Goal: Information Seeking & Learning: Find specific page/section

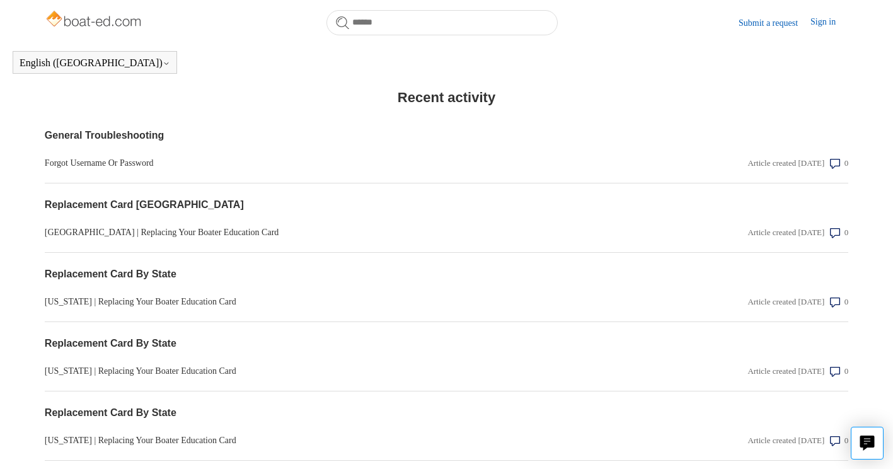
scroll to position [1085, 0]
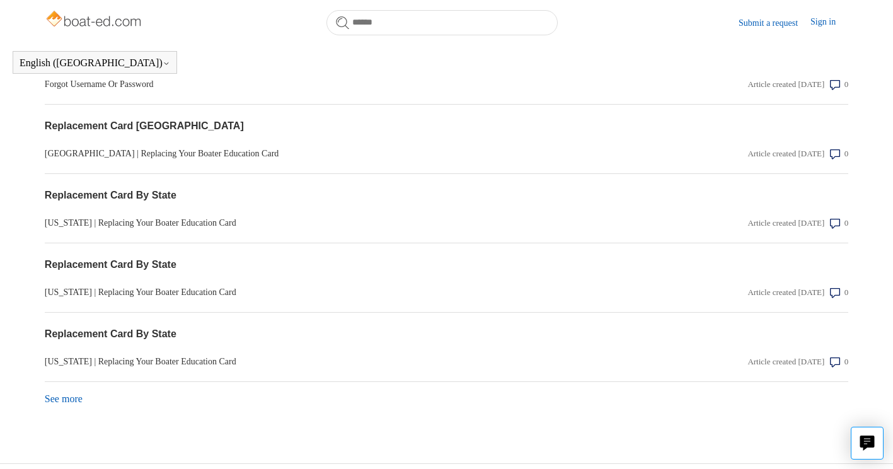
click at [64, 393] on link "See more items from recent activity" at bounding box center [64, 398] width 38 height 11
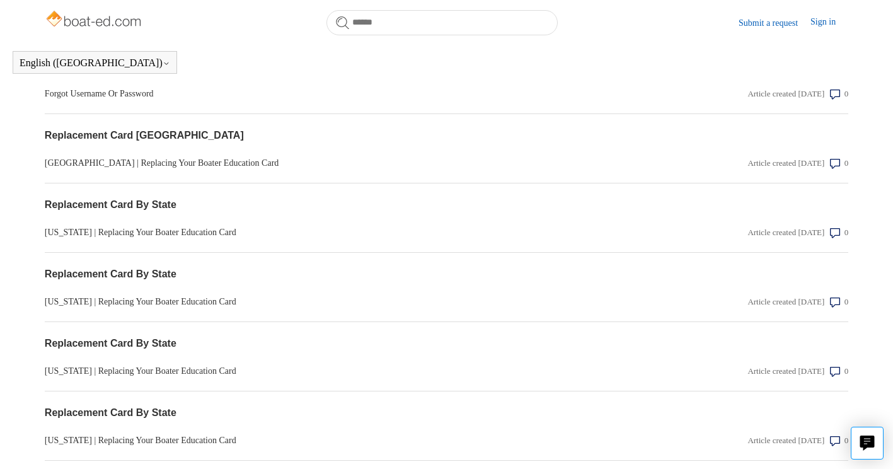
click at [121, 4] on header "Submit a request Sign in" at bounding box center [446, 22] width 803 height 45
click at [119, 25] on img at bounding box center [95, 20] width 100 height 25
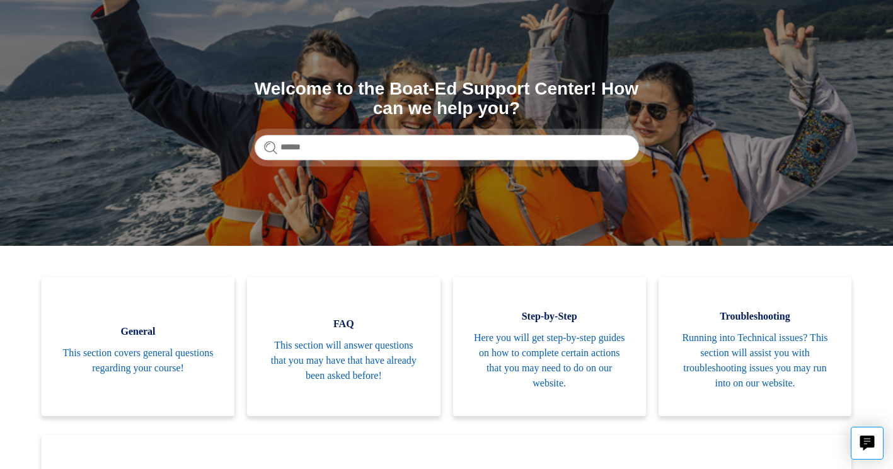
scroll to position [87, 0]
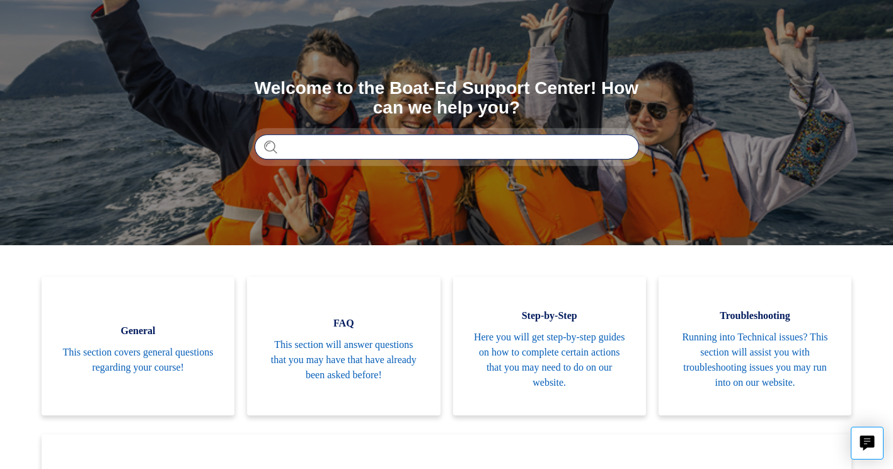
click at [409, 149] on input "Search" at bounding box center [446, 146] width 384 height 25
type input "**********"
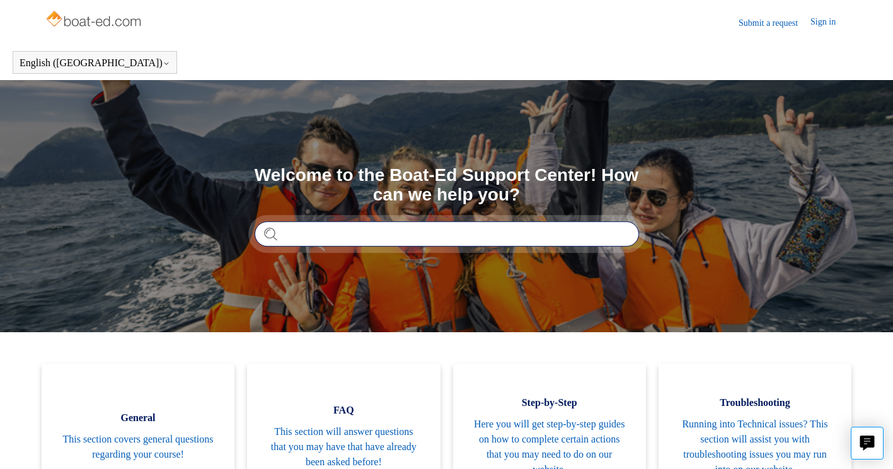
click at [333, 238] on input "Search" at bounding box center [446, 233] width 384 height 25
type input "*******"
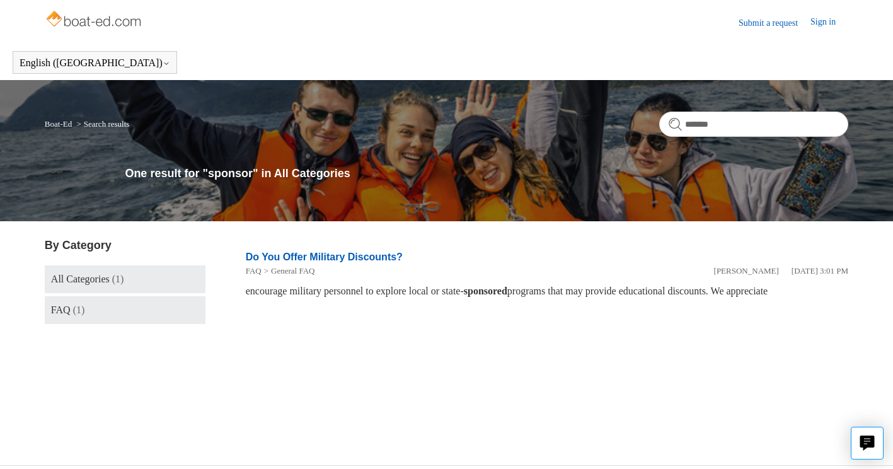
click at [81, 304] on span "(1)" at bounding box center [79, 309] width 12 height 11
click at [104, 25] on img at bounding box center [95, 20] width 100 height 25
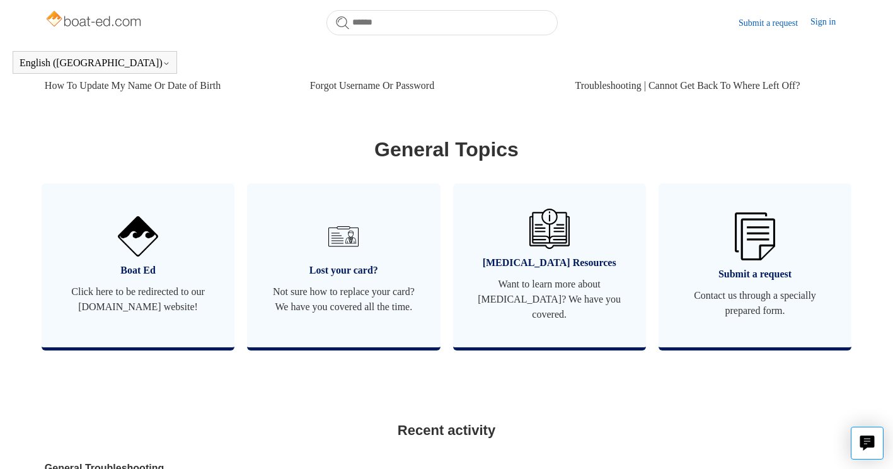
scroll to position [1085, 0]
